Goal: Information Seeking & Learning: Learn about a topic

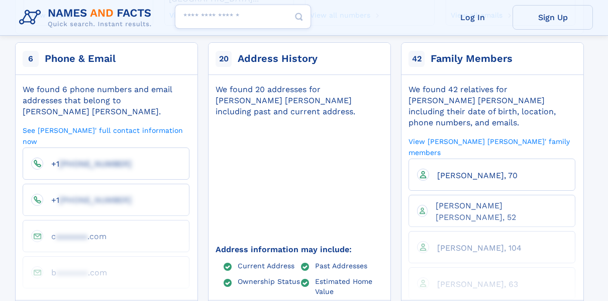
scroll to position [251, 0]
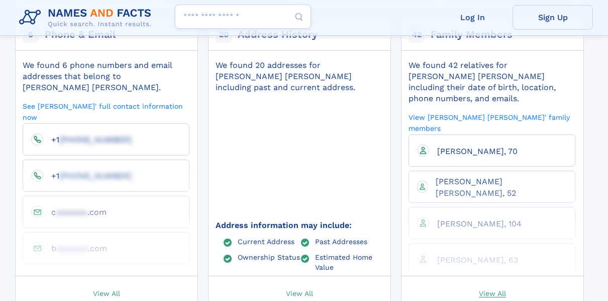
click at [489, 288] on span "View All" at bounding box center [492, 292] width 27 height 9
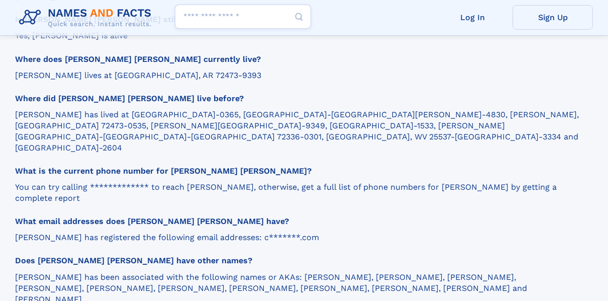
scroll to position [1207, 0]
